Goal: Task Accomplishment & Management: Complete application form

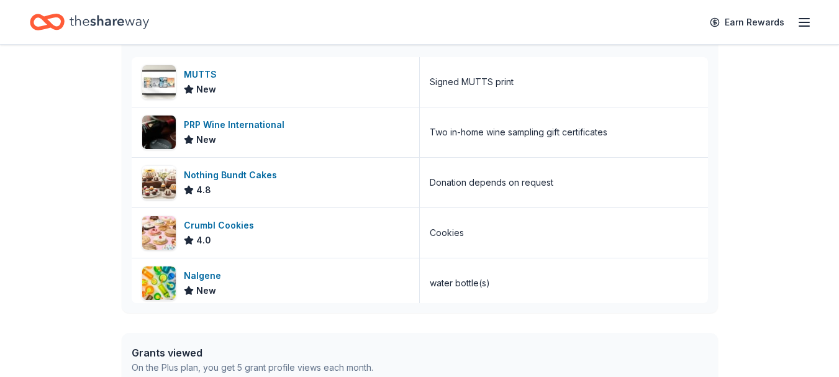
scroll to position [373, 0]
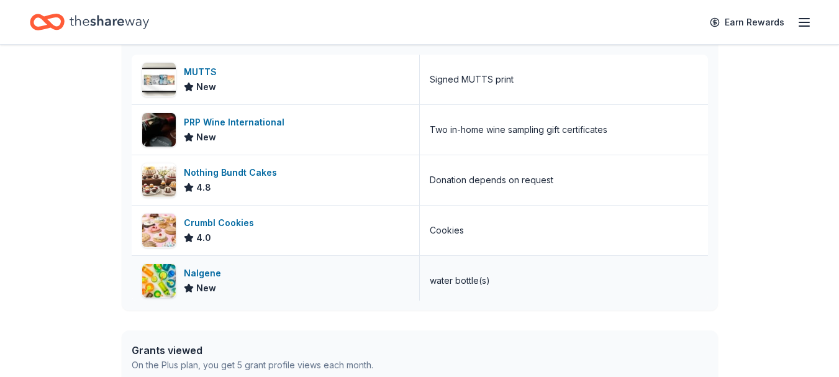
click at [190, 275] on div "Nalgene" at bounding box center [205, 273] width 42 height 15
click at [265, 116] on div "PRP Wine International" at bounding box center [237, 122] width 106 height 15
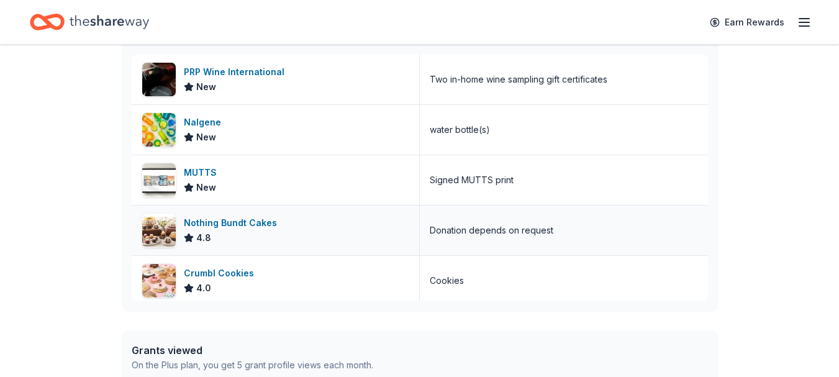
click at [230, 224] on div "Nothing Bundt Cakes" at bounding box center [233, 222] width 98 height 15
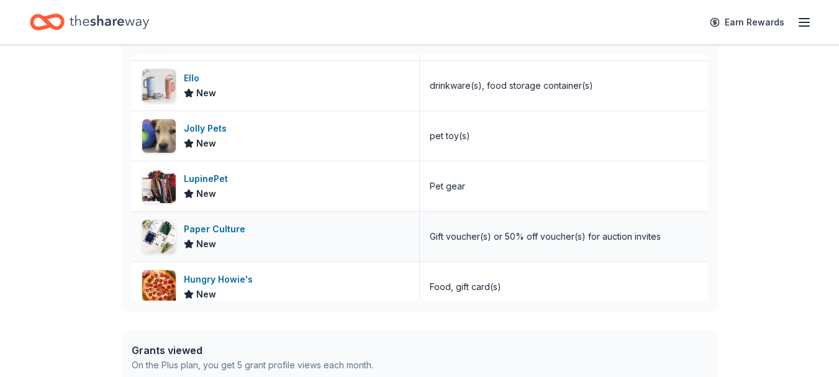
scroll to position [559, 0]
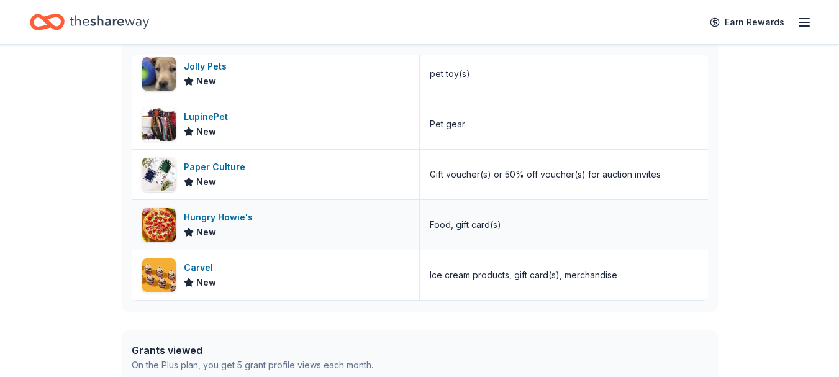
click at [233, 222] on div "Hungry Howie's" at bounding box center [221, 217] width 74 height 15
click at [205, 281] on span "New" at bounding box center [206, 282] width 20 height 15
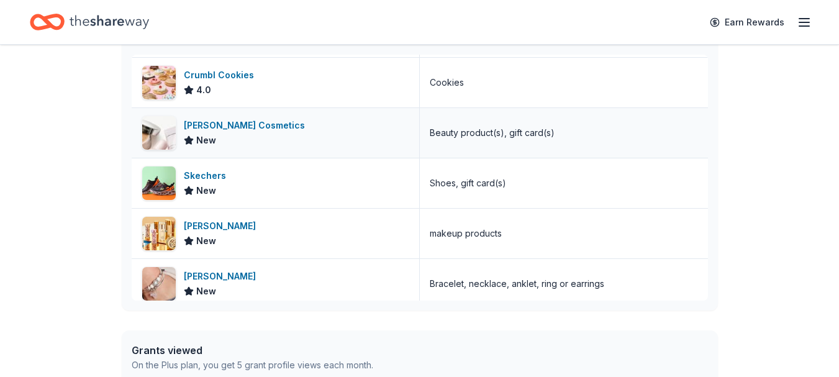
scroll to position [310, 0]
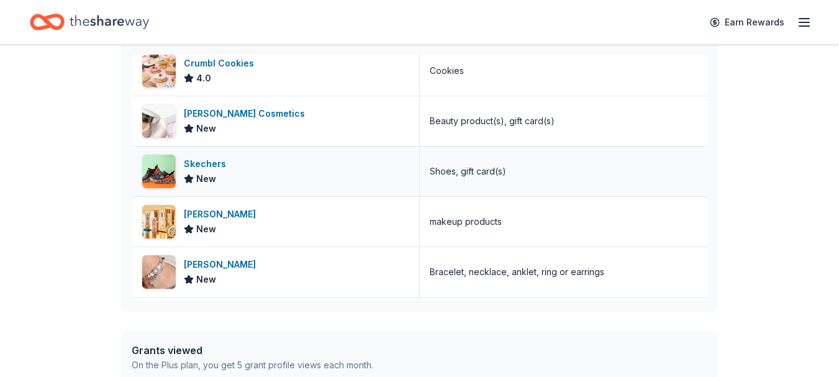
click at [199, 163] on div "Skechers" at bounding box center [207, 163] width 47 height 15
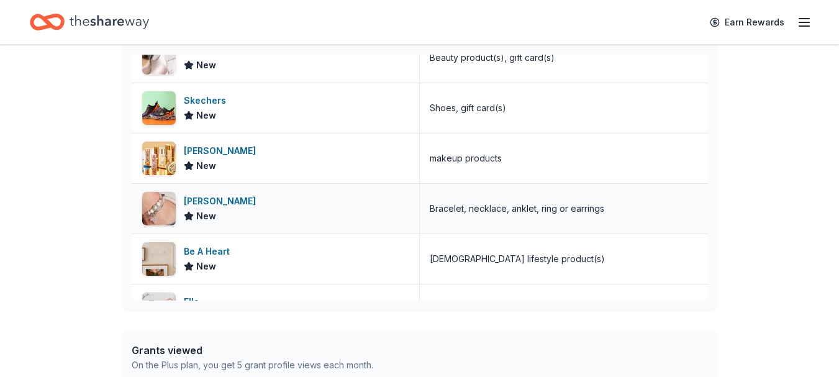
scroll to position [497, 0]
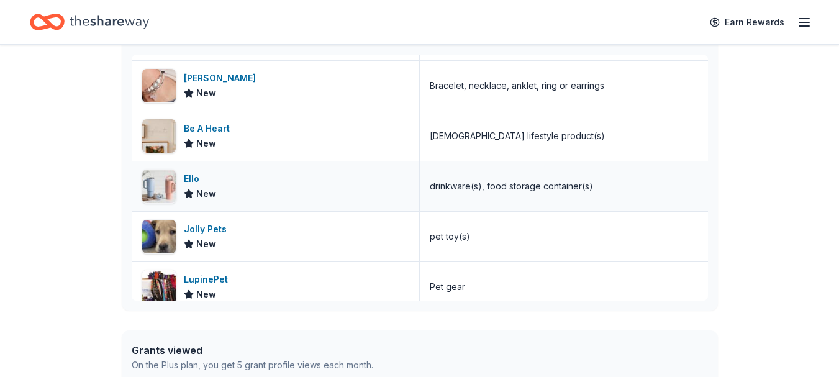
click at [322, 186] on div "Ello New" at bounding box center [276, 186] width 288 height 50
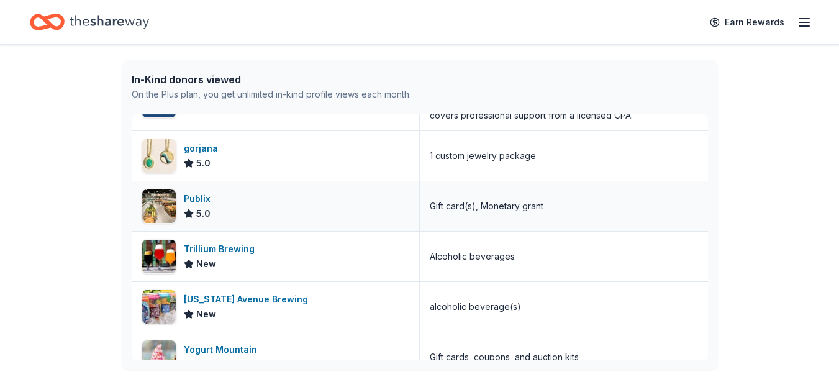
scroll to position [310, 0]
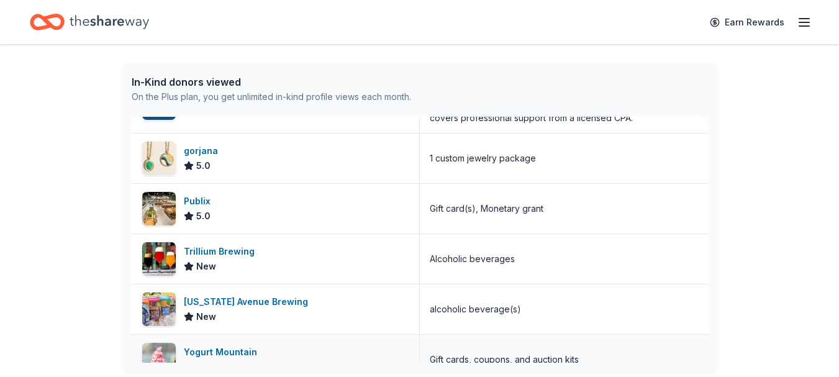
click at [238, 350] on div "Yogurt Mountain" at bounding box center [223, 352] width 78 height 15
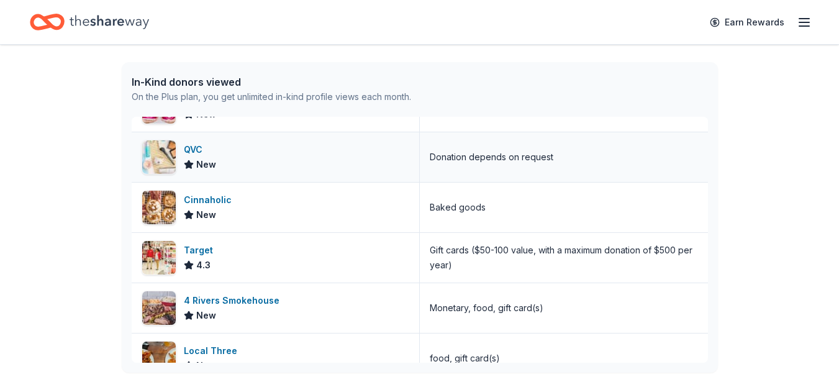
scroll to position [1925, 0]
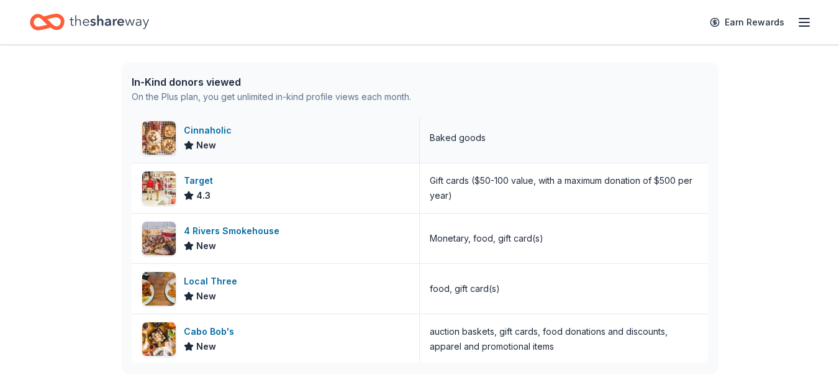
click at [240, 142] on div "Cinnaholic New" at bounding box center [276, 138] width 288 height 50
click at [356, 336] on div "Cabo Bob's New" at bounding box center [276, 339] width 288 height 50
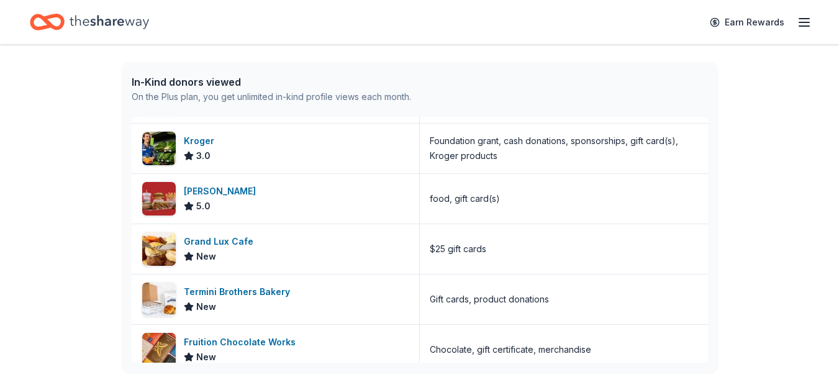
scroll to position [2297, 0]
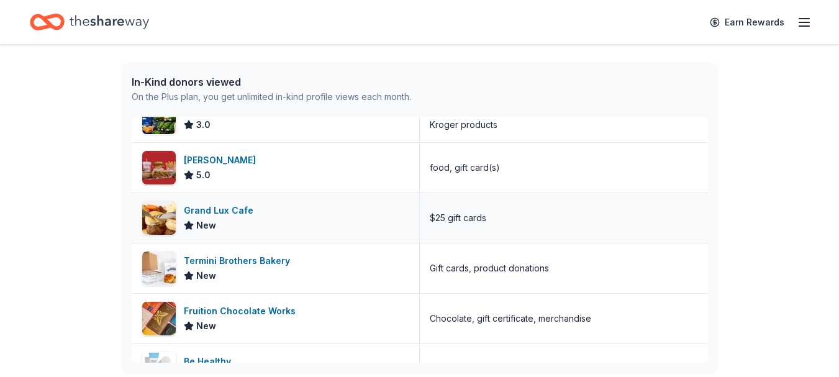
click at [314, 213] on div "Grand Lux Cafe New" at bounding box center [276, 218] width 288 height 50
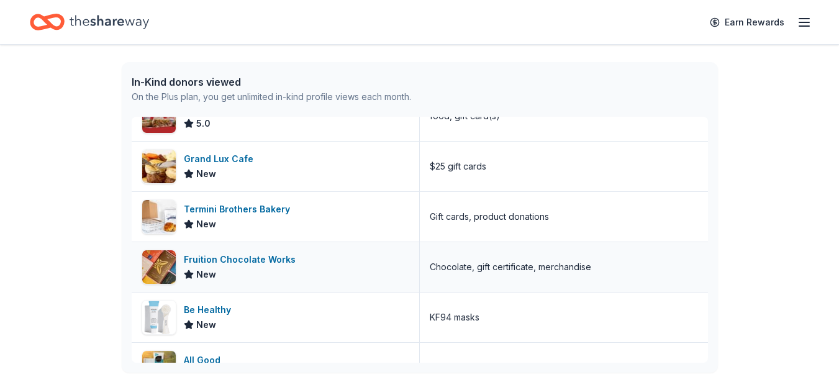
scroll to position [2360, 0]
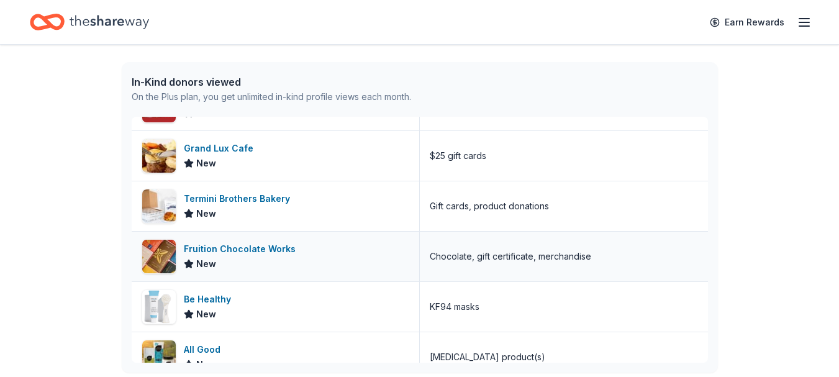
click at [312, 252] on div "Fruition Chocolate Works New" at bounding box center [276, 257] width 288 height 50
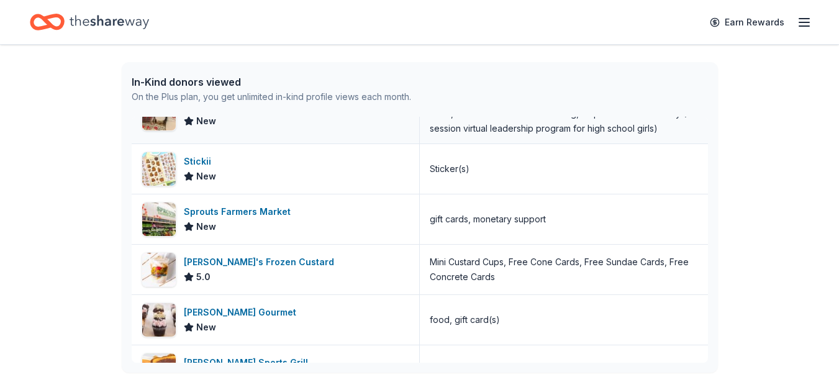
scroll to position [2670, 0]
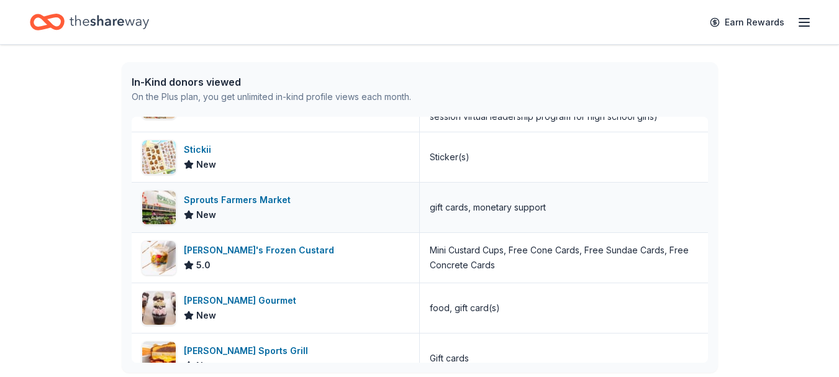
click at [306, 196] on div "Sprouts Farmers Market New" at bounding box center [276, 208] width 288 height 50
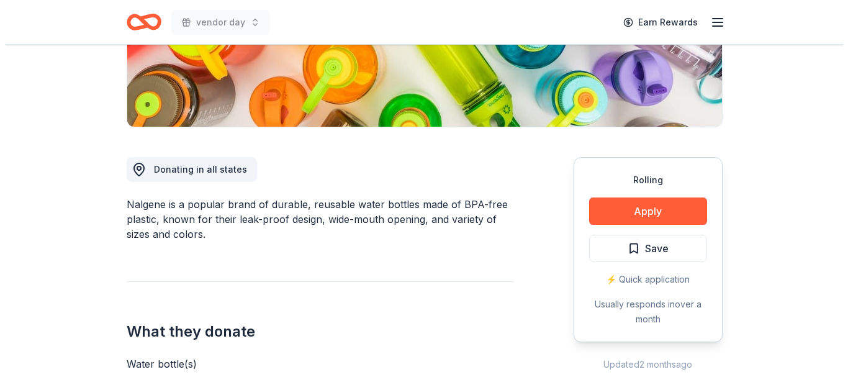
scroll to position [248, 0]
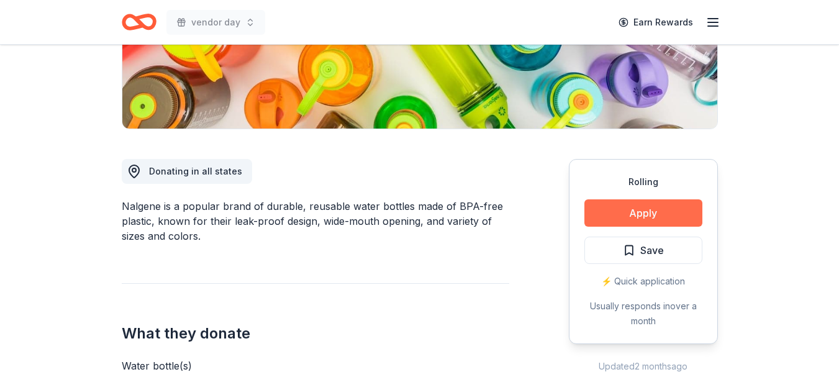
click at [617, 214] on button "Apply" at bounding box center [643, 212] width 118 height 27
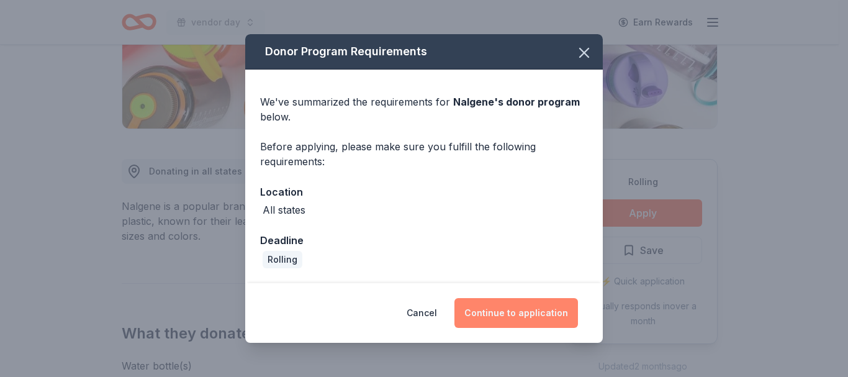
click at [535, 307] on button "Continue to application" at bounding box center [517, 313] width 124 height 30
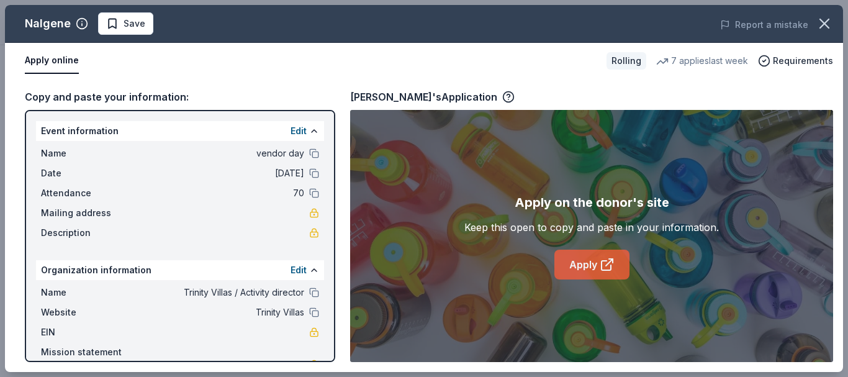
click at [589, 269] on link "Apply" at bounding box center [591, 265] width 75 height 30
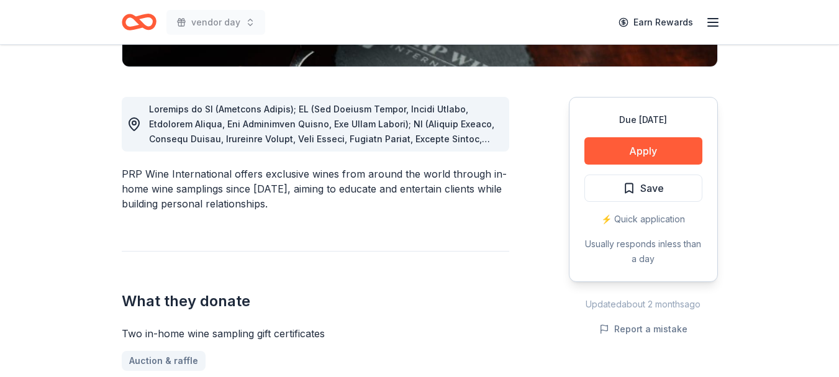
scroll to position [373, 0]
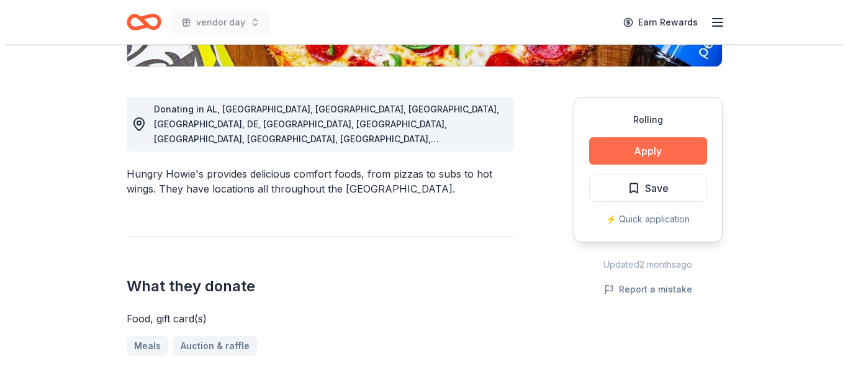
scroll to position [310, 0]
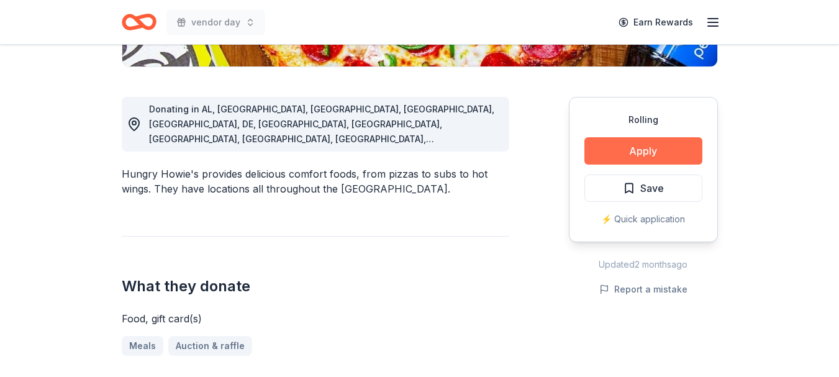
click at [650, 152] on button "Apply" at bounding box center [643, 150] width 118 height 27
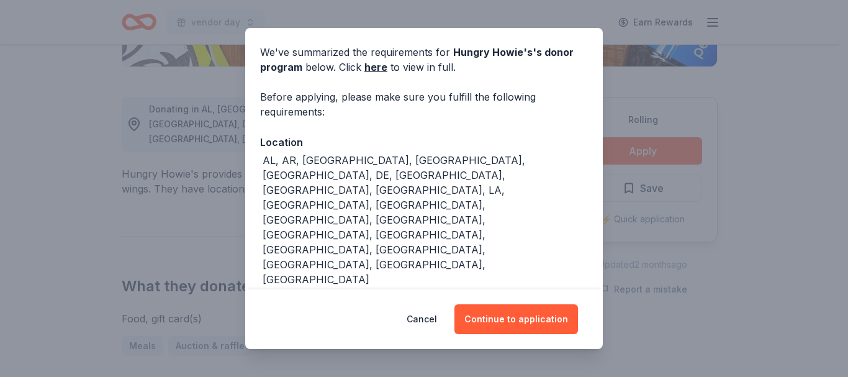
scroll to position [68, 0]
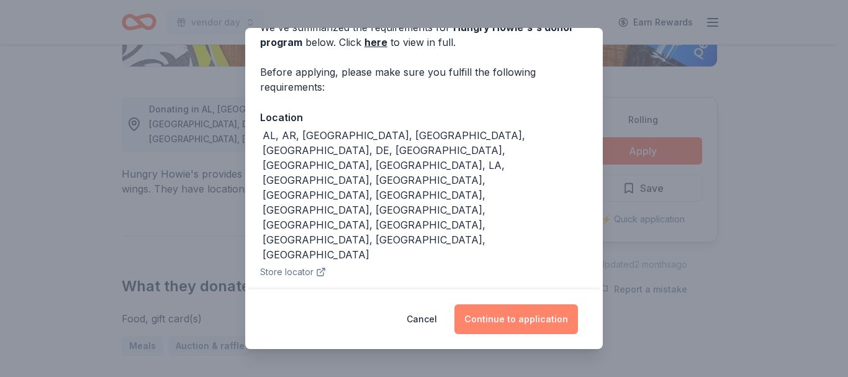
click at [523, 320] on button "Continue to application" at bounding box center [517, 319] width 124 height 30
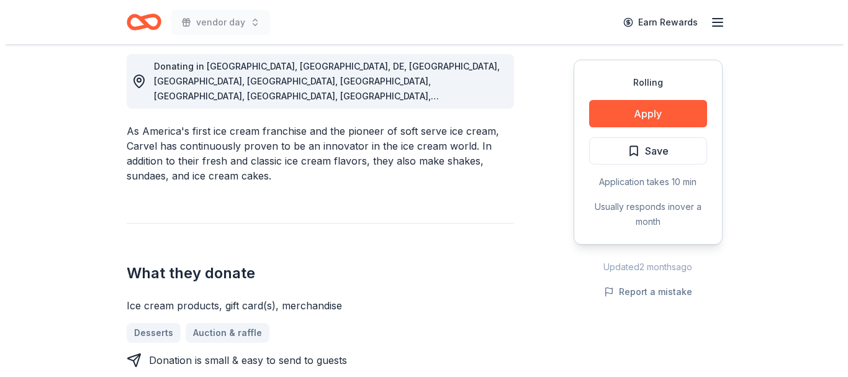
scroll to position [373, 0]
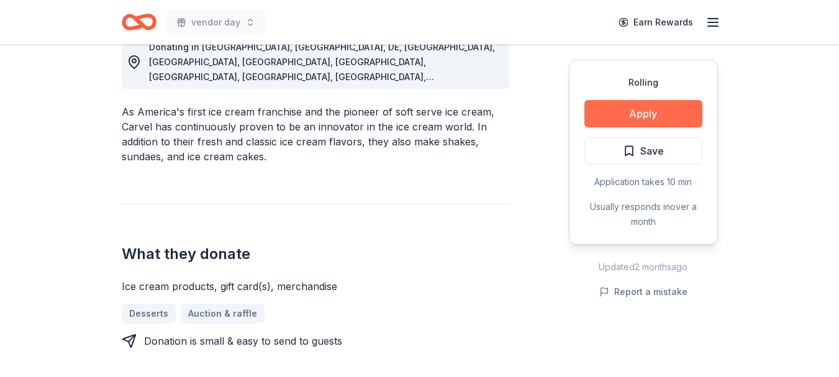
click at [643, 119] on button "Apply" at bounding box center [643, 113] width 118 height 27
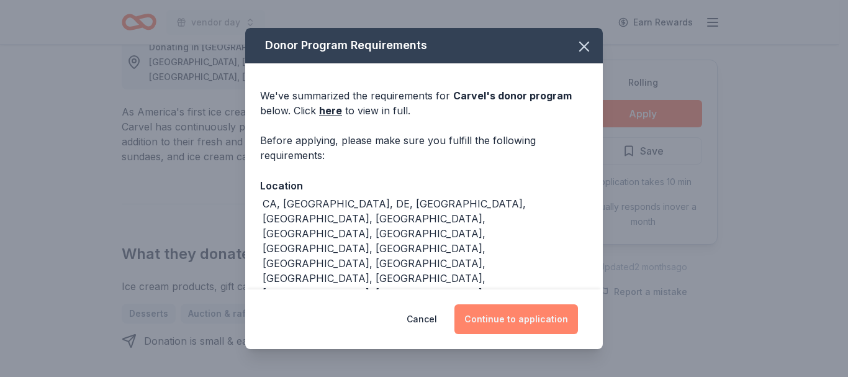
click at [546, 318] on button "Continue to application" at bounding box center [517, 319] width 124 height 30
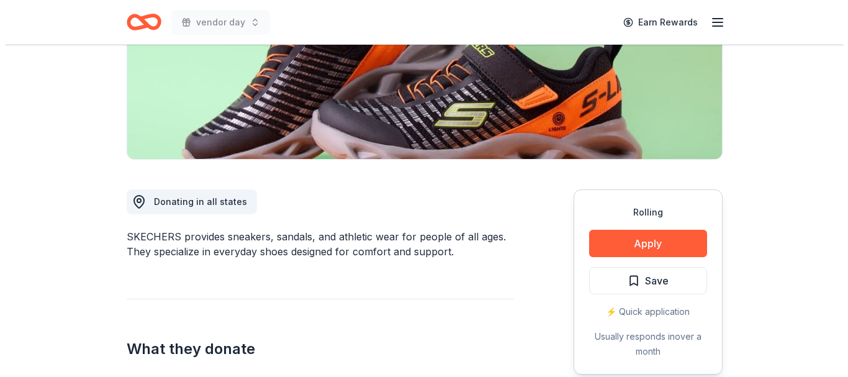
scroll to position [310, 0]
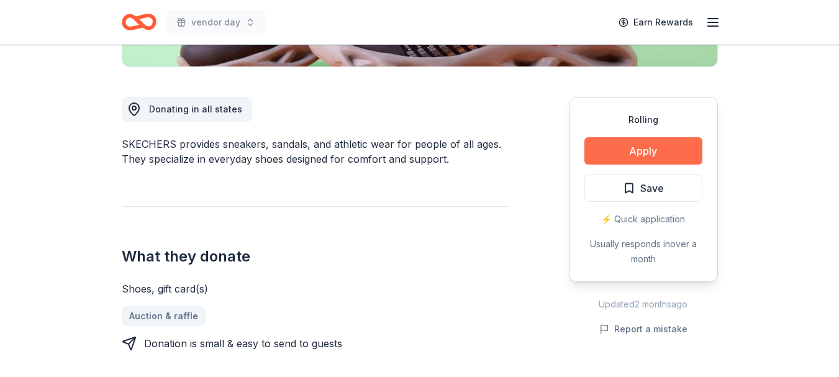
click at [657, 153] on button "Apply" at bounding box center [643, 150] width 118 height 27
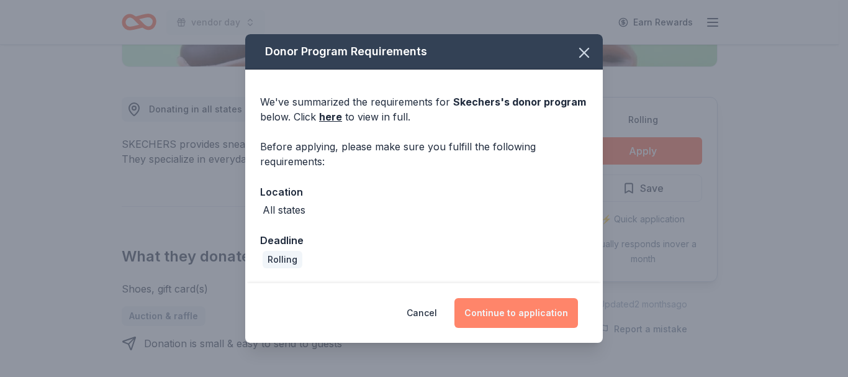
click at [513, 305] on button "Continue to application" at bounding box center [517, 313] width 124 height 30
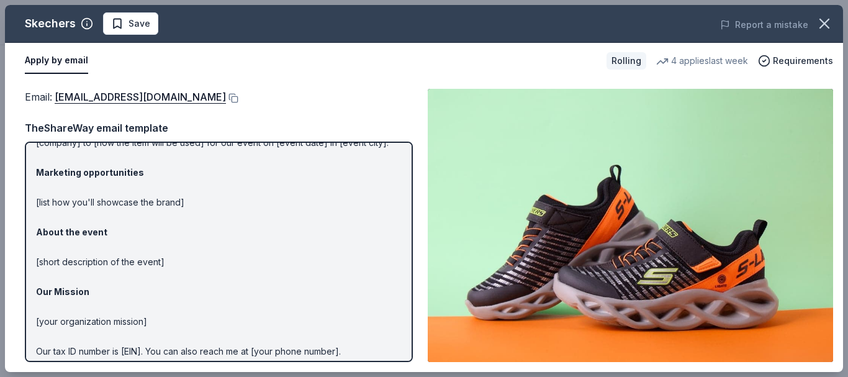
scroll to position [0, 0]
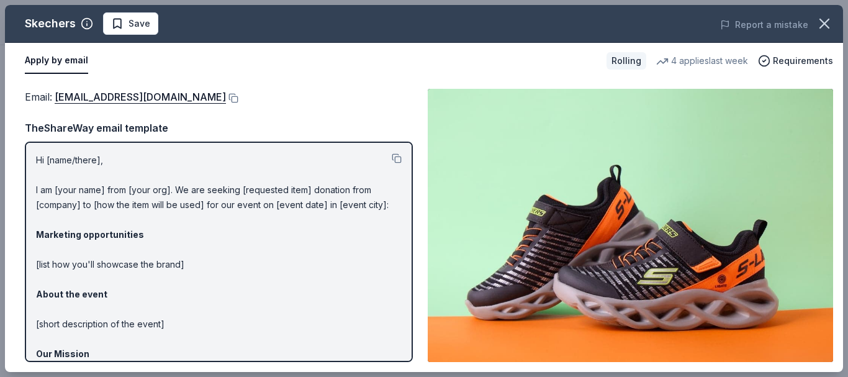
drag, startPoint x: 384, startPoint y: 207, endPoint x: 166, endPoint y: 179, distance: 220.3
click at [166, 179] on p "Hi [name/there], I am [your name] from [your org]. We are seeking [requested it…" at bounding box center [219, 309] width 366 height 313
drag, startPoint x: 30, startPoint y: 189, endPoint x: 157, endPoint y: 202, distance: 127.3
click at [157, 202] on div "Hi [name/there], I am [your name] from [your org]. We are seeking [requested it…" at bounding box center [219, 252] width 388 height 220
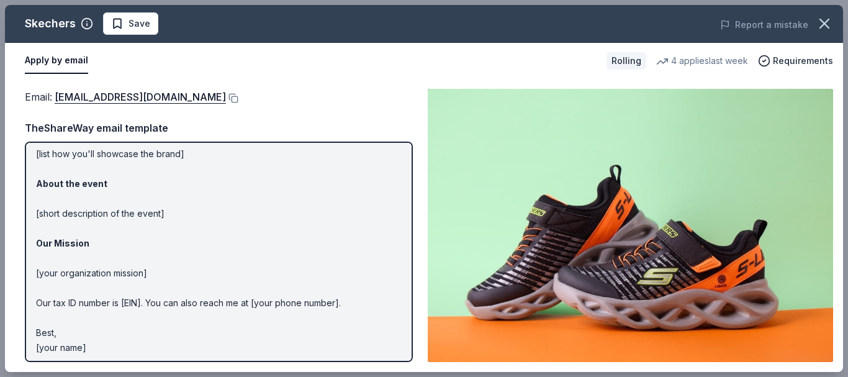
scroll to position [115, 0]
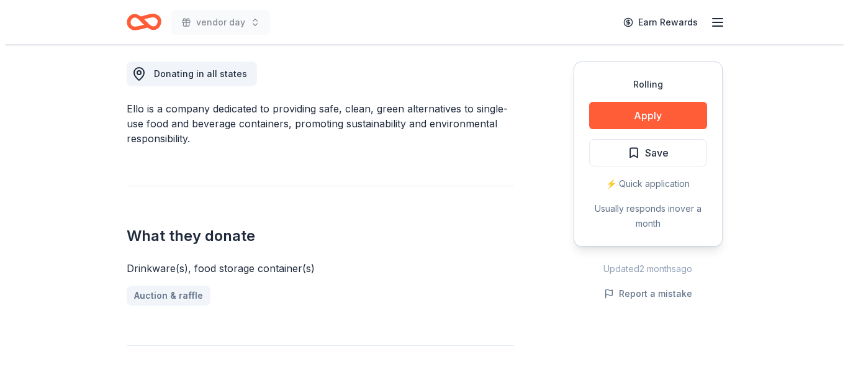
scroll to position [373, 0]
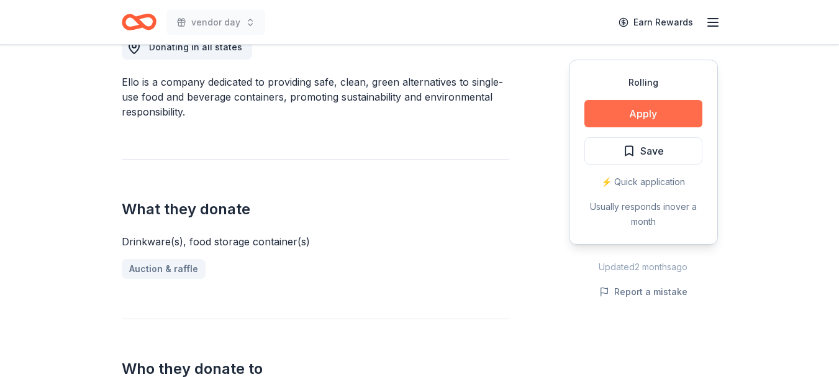
click at [647, 109] on button "Apply" at bounding box center [643, 113] width 118 height 27
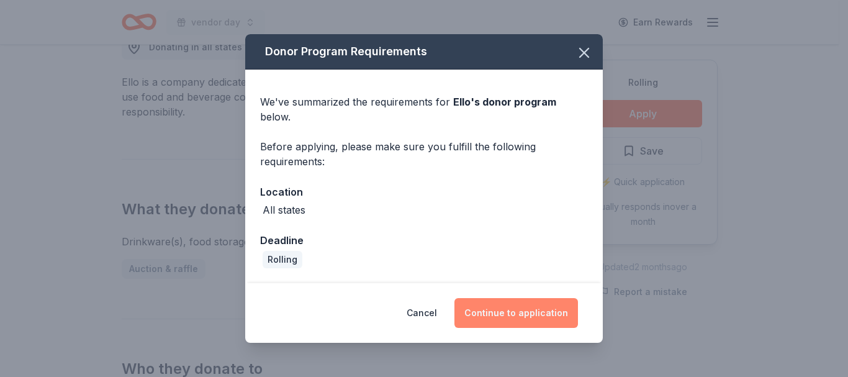
click at [517, 309] on button "Continue to application" at bounding box center [517, 313] width 124 height 30
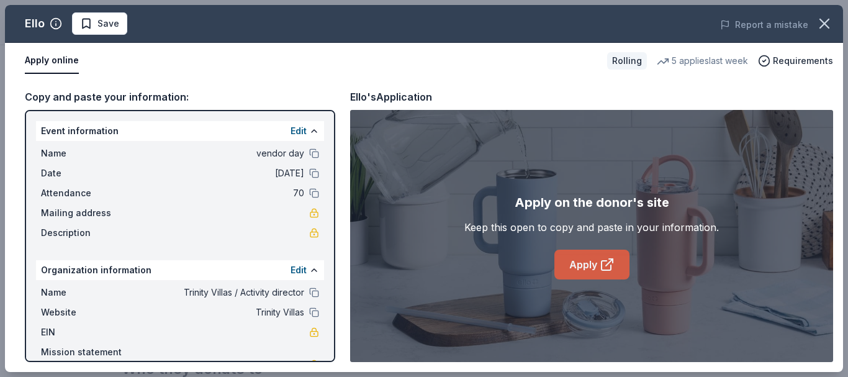
click at [575, 263] on link "Apply" at bounding box center [591, 265] width 75 height 30
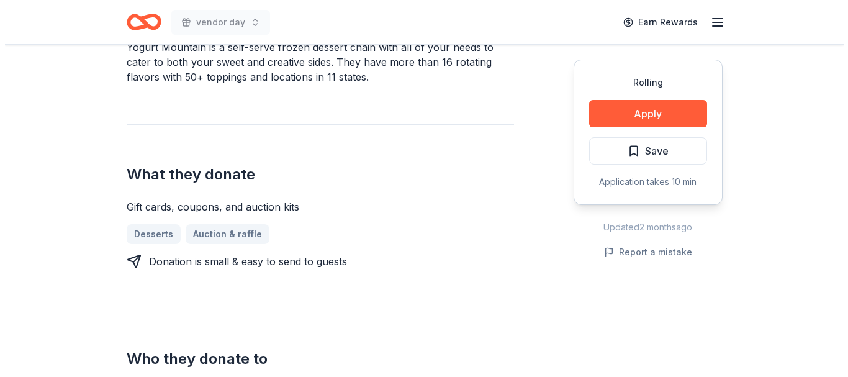
scroll to position [435, 0]
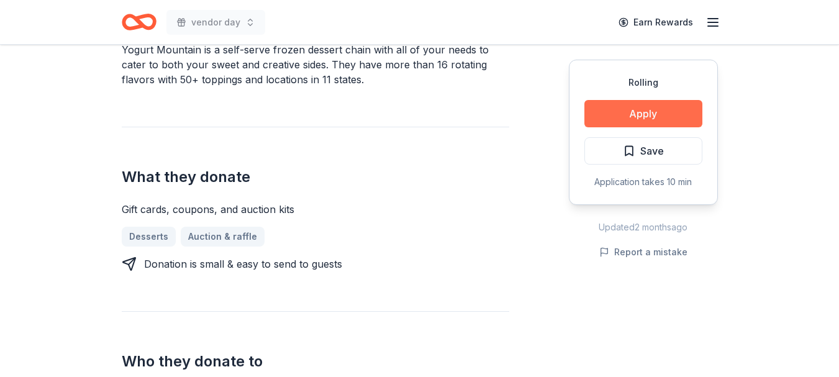
click at [646, 113] on button "Apply" at bounding box center [643, 113] width 118 height 27
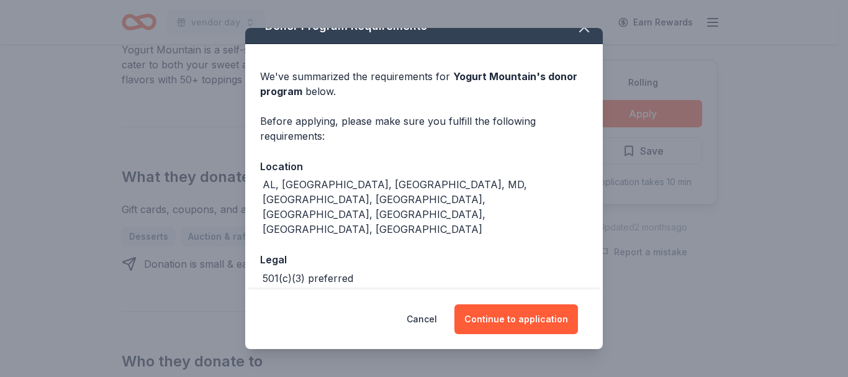
scroll to position [36, 0]
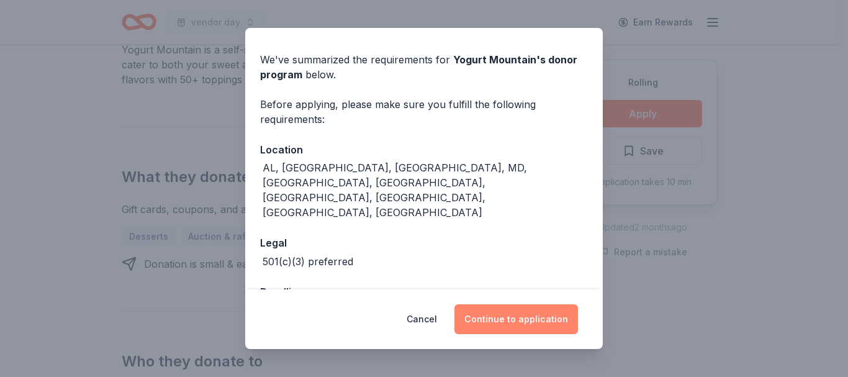
click at [534, 322] on button "Continue to application" at bounding box center [517, 319] width 124 height 30
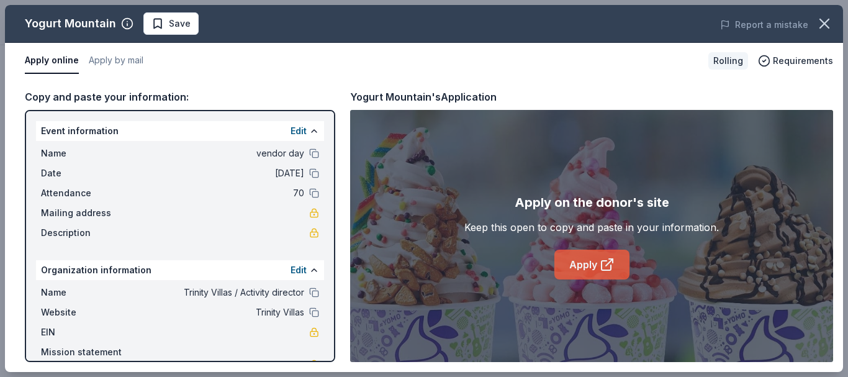
click at [600, 269] on icon at bounding box center [607, 264] width 15 height 15
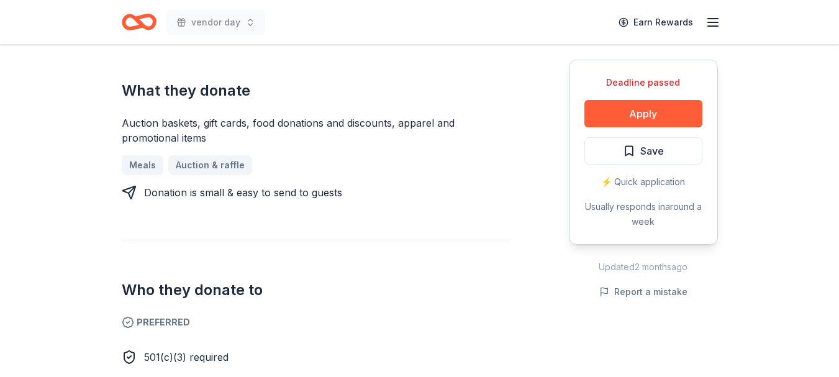
scroll to position [435, 0]
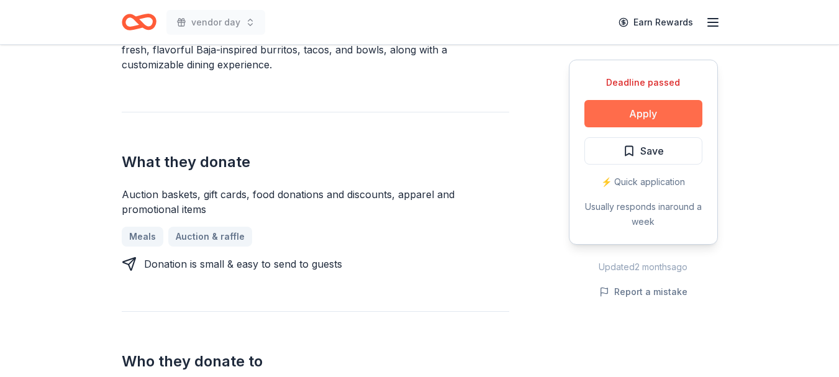
click at [660, 110] on button "Apply" at bounding box center [643, 113] width 118 height 27
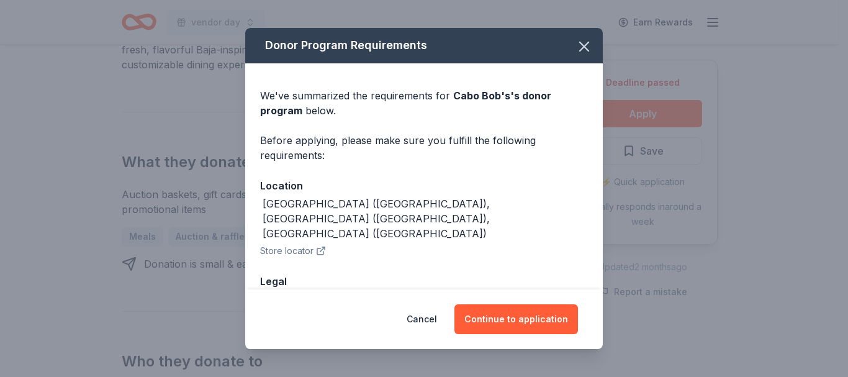
drag, startPoint x: 533, startPoint y: 315, endPoint x: 631, endPoint y: 78, distance: 256.7
click at [636, 88] on div "Donor Program Requirements We've summarized the requirements for Cabo Bob's 's …" at bounding box center [424, 188] width 848 height 377
click at [576, 44] on icon "button" at bounding box center [584, 46] width 17 height 17
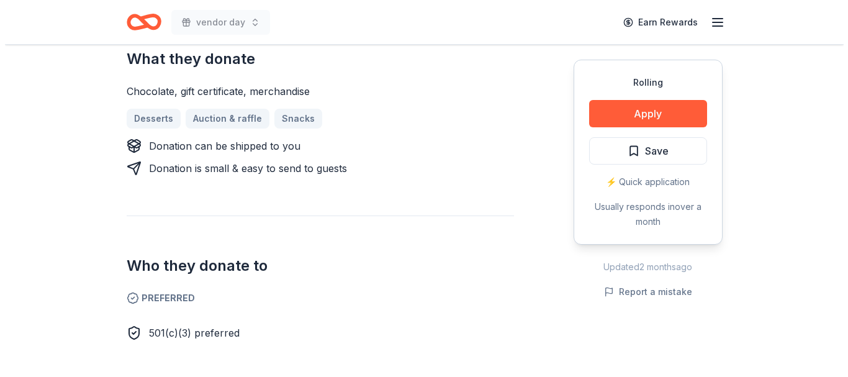
scroll to position [559, 0]
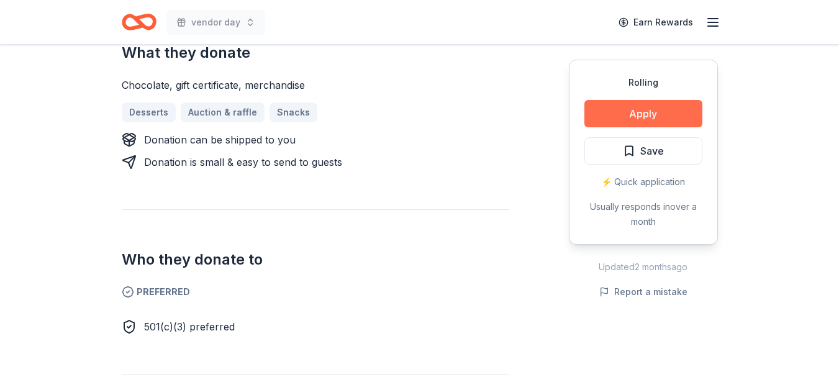
click at [628, 112] on button "Apply" at bounding box center [643, 113] width 118 height 27
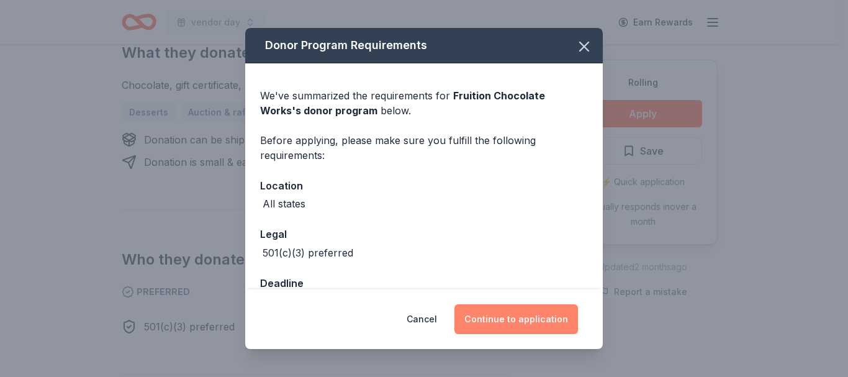
drag, startPoint x: 623, startPoint y: 109, endPoint x: 517, endPoint y: 317, distance: 232.7
click at [517, 317] on button "Continue to application" at bounding box center [517, 319] width 124 height 30
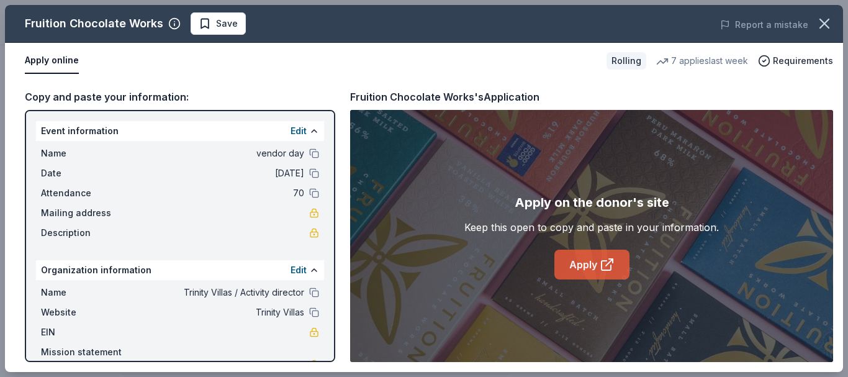
click at [599, 256] on link "Apply" at bounding box center [591, 265] width 75 height 30
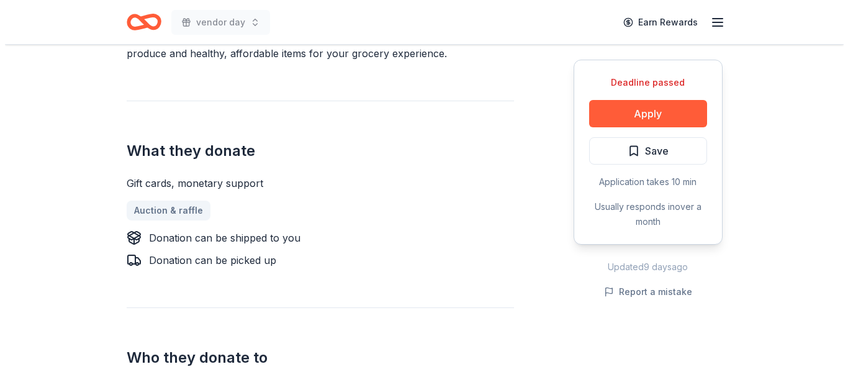
scroll to position [497, 0]
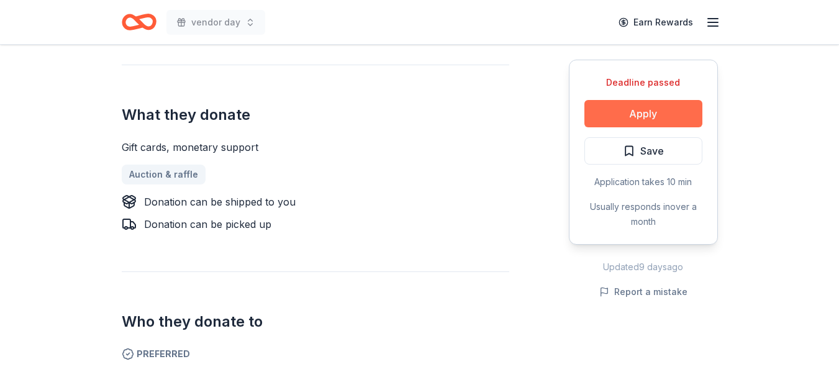
click at [622, 113] on button "Apply" at bounding box center [643, 113] width 118 height 27
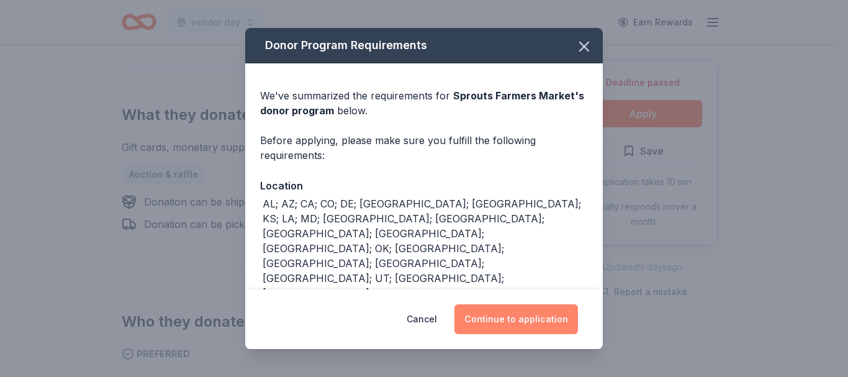
click at [516, 313] on button "Continue to application" at bounding box center [517, 319] width 124 height 30
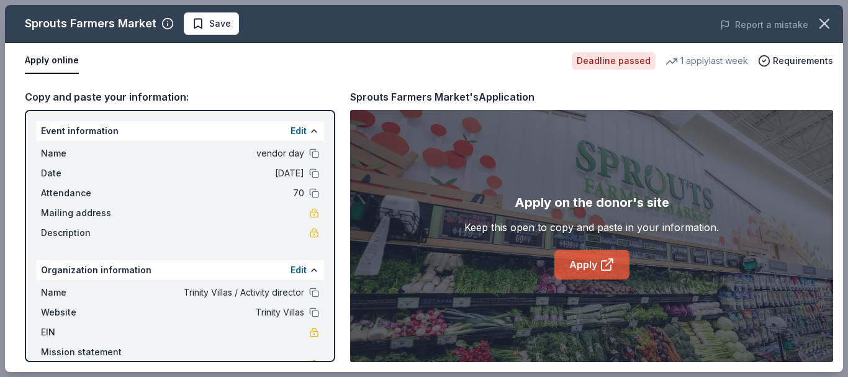
click at [579, 265] on link "Apply" at bounding box center [591, 265] width 75 height 30
